Goal: Use online tool/utility: Utilize a website feature to perform a specific function

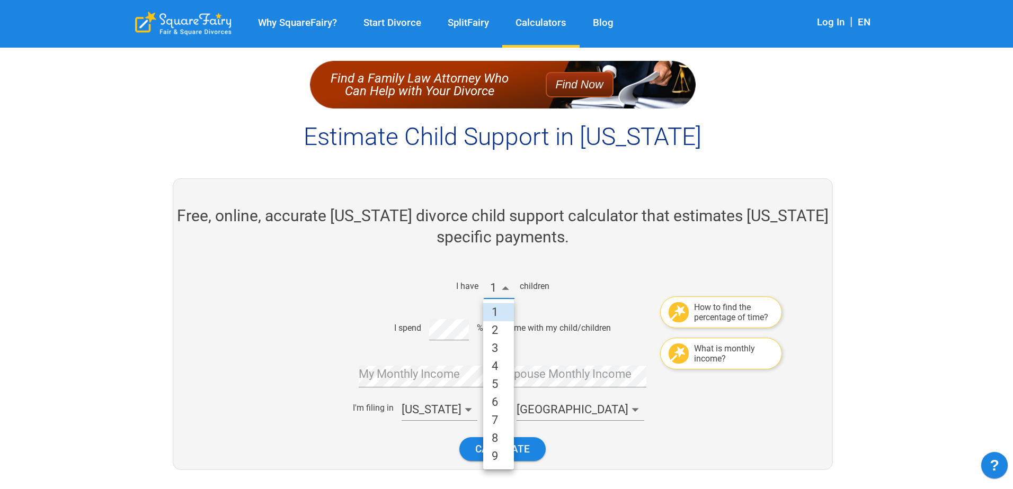
click at [498, 344] on li "3" at bounding box center [498, 349] width 31 height 18
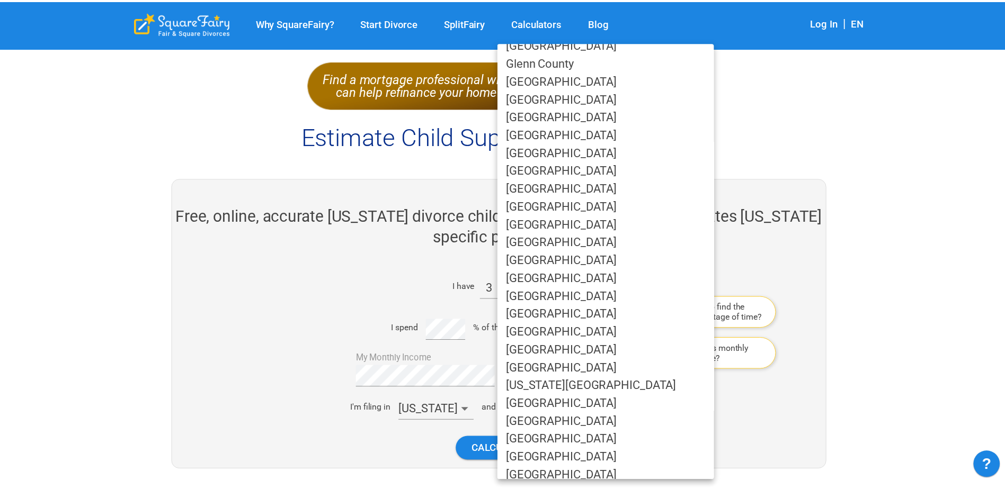
scroll to position [318, 0]
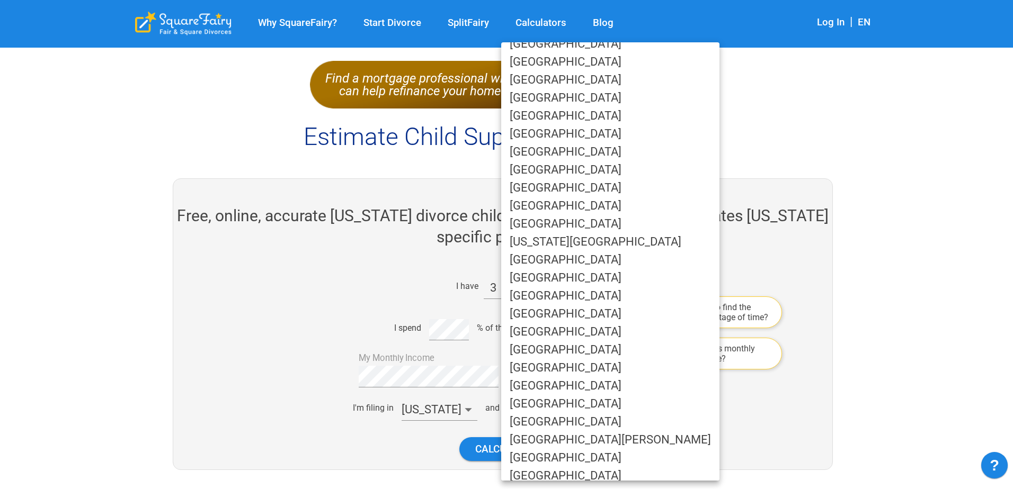
click at [564, 474] on li "[GEOGRAPHIC_DATA]" at bounding box center [610, 476] width 218 height 18
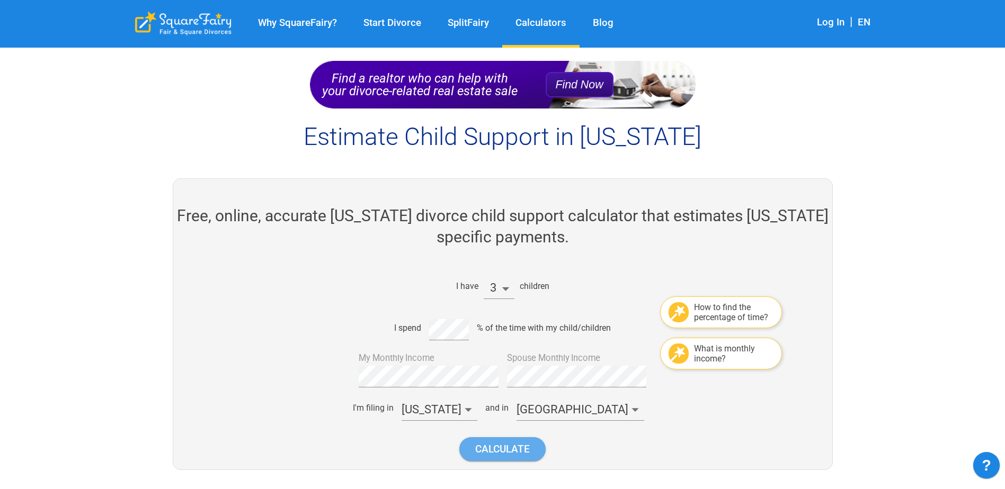
click at [521, 448] on button "Calculate" at bounding box center [502, 450] width 86 height 24
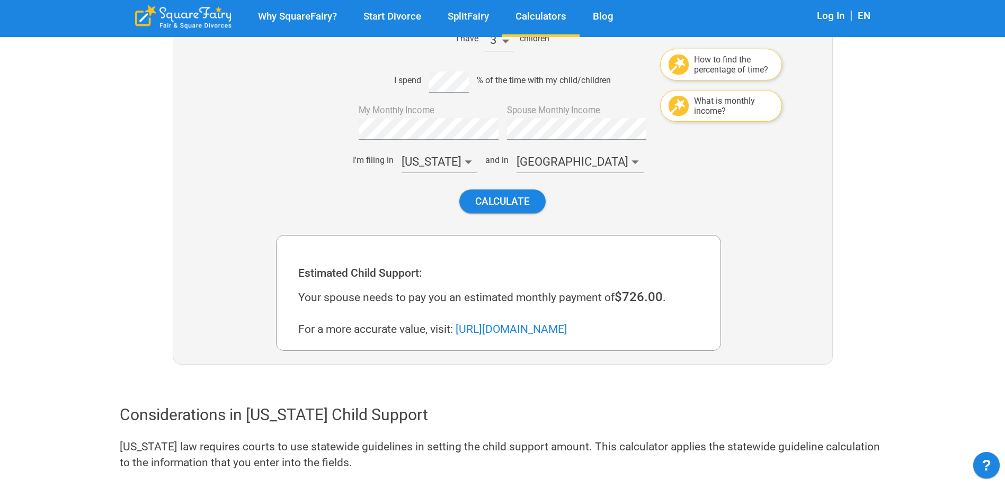
scroll to position [190, 0]
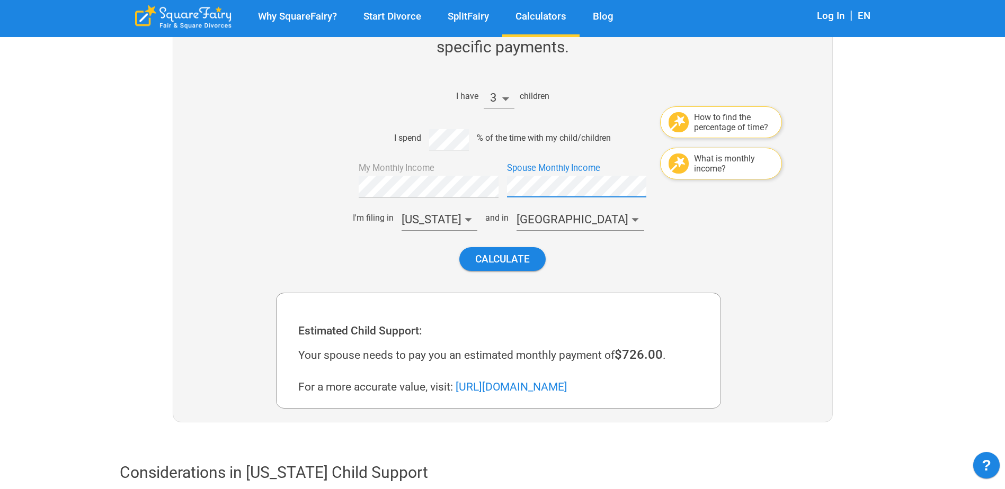
click at [486, 188] on div "I have 3 children How to find the percentage of time? I spend % of the time wit…" at bounding box center [498, 178] width 445 height 204
click at [505, 257] on button "Calculate" at bounding box center [502, 259] width 86 height 24
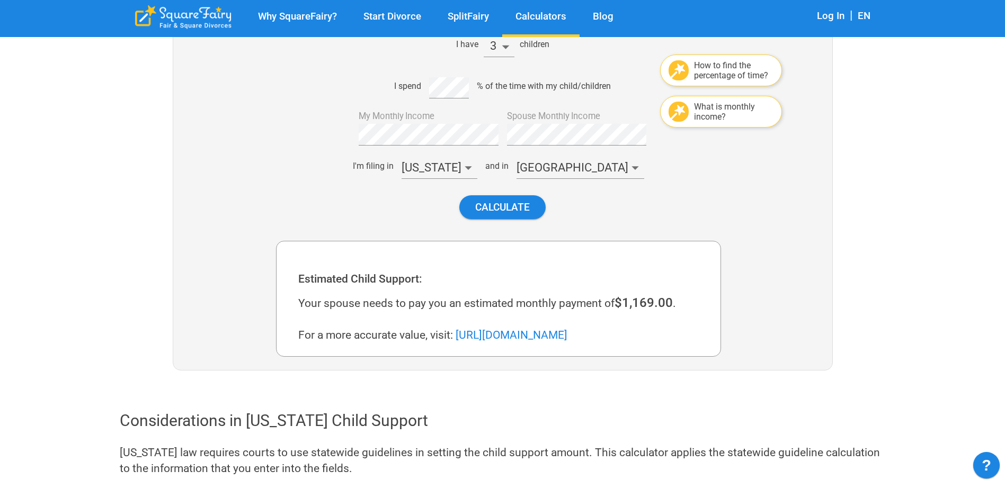
scroll to position [296, 0]
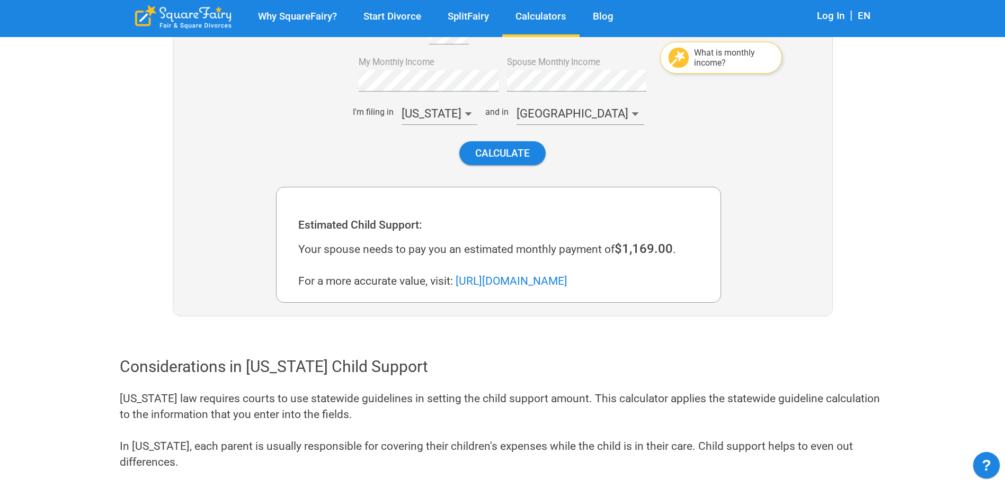
click at [557, 281] on link "https://childsupport.ca.gov/guideline-calculator/" at bounding box center [512, 281] width 112 height 13
